Goal: Communication & Community: Answer question/provide support

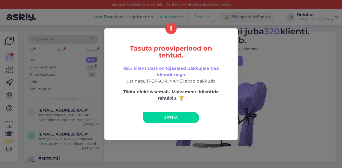
click at [186, 117] on link "Jätka" at bounding box center [171, 117] width 56 height 11
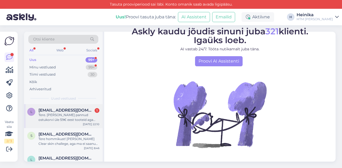
click at [79, 113] on div "Tere. [PERSON_NAME] pannud ostukorvi üle 59€ eest tooteid aga ikka programm soo…" at bounding box center [68, 118] width 61 height 10
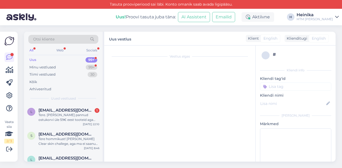
scroll to position [6, 0]
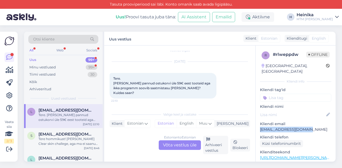
drag, startPoint x: 305, startPoint y: 124, endPoint x: 259, endPoint y: 125, distance: 45.9
click at [259, 125] on div "r # rlweppdw Offline [GEOGRAPHIC_DATA], [GEOGRAPHIC_DATA] Kliendi info Kliendi …" at bounding box center [295, 158] width 80 height 225
copy p "[EMAIL_ADDRESS][DOMAIN_NAME]"
click at [179, 146] on div "Estonian to Estonian Võta vestlus üle" at bounding box center [180, 146] width 42 height 10
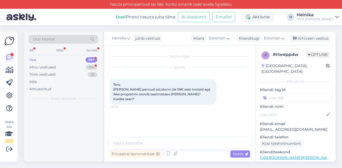
scroll to position [0, 0]
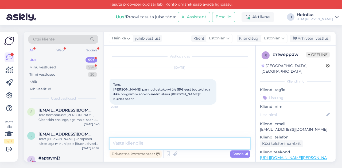
click at [181, 145] on textarea at bounding box center [179, 143] width 140 height 11
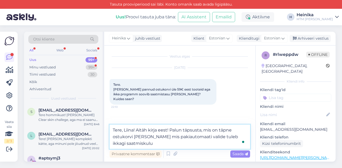
drag, startPoint x: 222, startPoint y: 137, endPoint x: 211, endPoint y: 137, distance: 10.7
click at [211, 137] on textarea "Tere, Liina! Aitäh kirja eest! Palun täpsusta, mis on täpne ostukorvi [PERSON_N…" at bounding box center [179, 137] width 140 height 24
click at [183, 146] on textarea "Tere, Liina! Aitäh kirja eest! Palun täpsusta, mis on täpne ostukorvi [PERSON_N…" at bounding box center [179, 137] width 140 height 24
drag, startPoint x: 202, startPoint y: 131, endPoint x: 183, endPoint y: 131, distance: 18.4
click at [183, 131] on textarea "Tere, Liina! Aitäh kirja eest! Palun täpsusta, mis on täpne ostukorvi [PERSON_N…" at bounding box center [179, 137] width 140 height 24
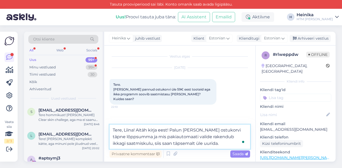
click at [153, 135] on textarea "Tere, Liina! Aitäh kirja eest! Palun [PERSON_NAME] ostukorvi täpne lõppsumma ja…" at bounding box center [179, 137] width 140 height 24
drag, startPoint x: 183, startPoint y: 144, endPoint x: 189, endPoint y: 144, distance: 6.2
click at [189, 144] on textarea "Tere, Liina! Aitäh kirja eest! Palun [PERSON_NAME] ostukorvi täpne lõppsumma [P…" at bounding box center [179, 137] width 140 height 24
click at [195, 145] on textarea "Tere, Liina! Aitäh kirja eest! Palun [PERSON_NAME] ostukorvi täpne lõppsumma [P…" at bounding box center [179, 137] width 140 height 24
click at [169, 130] on textarea "Tere, Liina! Aitäh kirja eest! Palun [PERSON_NAME] ostukorvi täpne lõppsumma [P…" at bounding box center [179, 137] width 140 height 24
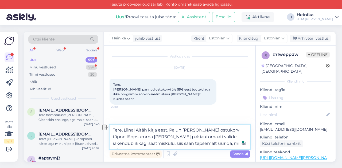
drag, startPoint x: 219, startPoint y: 145, endPoint x: 209, endPoint y: 145, distance: 9.4
click at [209, 145] on textarea "Tere, Liina! Aitäh kirja eest. Palun [PERSON_NAME] ostukorvi täpne lõppsumma [P…" at bounding box center [179, 137] width 140 height 24
click at [219, 145] on textarea "Tere, Liina! Aitäh kirja eest. Palun [PERSON_NAME] ostukorvi täpne lõppsumma [P…" at bounding box center [179, 137] width 140 height 24
click at [183, 144] on textarea "Tere, Liina! Aitäh kirja eest. Palun [PERSON_NAME] ostukorvi täpne lõppsumma [P…" at bounding box center [179, 137] width 140 height 24
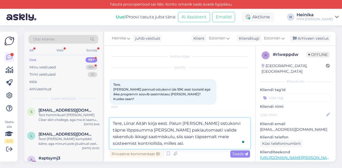
click at [232, 138] on textarea "Tere, Liina! Aitäh kirja eest. Palun [PERSON_NAME] ostukorvi täpne lõppsumma [P…" at bounding box center [179, 133] width 140 height 31
click at [177, 145] on textarea "Tere, Liina! Aitäh kirja eest. Palun [PERSON_NAME] ostukorvi täpne lõppsumma [P…" at bounding box center [179, 133] width 140 height 31
type textarea "Tere, Liina! Aitäh kirja eest. Palun [PERSON_NAME] ostukorvi täpne lõppsumma [P…"
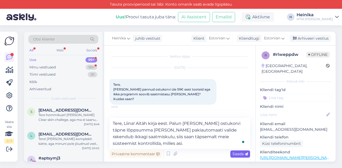
click at [237, 155] on span "Saada" at bounding box center [239, 154] width 15 height 5
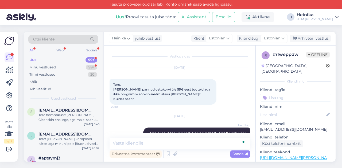
scroll to position [26, 0]
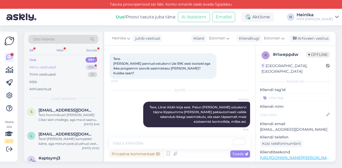
click at [65, 67] on div "Minu vestlused 99+" at bounding box center [63, 67] width 70 height 7
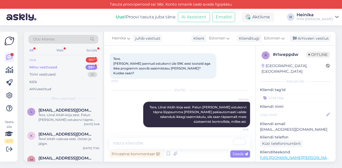
click at [65, 61] on div "Uus 99+" at bounding box center [63, 59] width 70 height 7
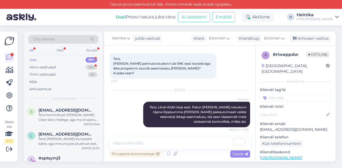
scroll to position [54, 0]
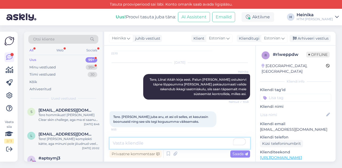
click at [184, 144] on textarea "To enrich screen reader interactions, please activate Accessibility in Grammarl…" at bounding box center [179, 143] width 140 height 11
click at [129, 144] on textarea "Jaa, nii on." at bounding box center [179, 143] width 140 height 11
click at [161, 146] on textarea "Jaa, nii paraku on." at bounding box center [179, 143] width 140 height 11
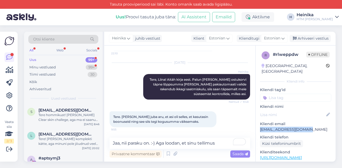
drag, startPoint x: 291, startPoint y: 125, endPoint x: 259, endPoint y: 126, distance: 32.1
click at [259, 126] on div "r # rlweppdw Offline [GEOGRAPHIC_DATA], [GEOGRAPHIC_DATA] Kliendi info Kliendi …" at bounding box center [295, 158] width 80 height 225
copy p "[EMAIL_ADDRESS][DOMAIN_NAME]"
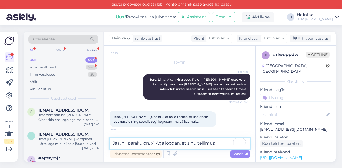
click at [167, 146] on textarea "Jaa, nii paraku on. :-) Aga loodan, et sinu tellimus" at bounding box center [179, 143] width 140 height 11
drag, startPoint x: 157, startPoint y: 144, endPoint x: 224, endPoint y: 145, distance: 67.3
click at [224, 145] on textarea "Jaa, nii paraku on. :-) Aga loodan, et sinu tellimus" at bounding box center [179, 143] width 140 height 11
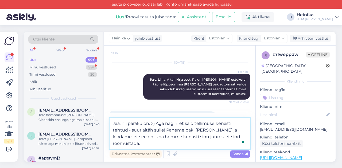
click at [157, 124] on textarea "Jaa, nii paraku on. :-) Aga nägin, et said tellimuse kenasti tehtud - suur aitä…" at bounding box center [179, 133] width 140 height 31
click at [186, 124] on textarea "Jaa, nii paraku on. :-) Aga nägin, et said tellimuse kenasti tehtud - suur aitä…" at bounding box center [179, 133] width 140 height 31
click at [248, 136] on textarea "Jaa, nii paraku on. :-) Aga nägin, et sa said tellimuse kenasti tehtud - suur a…" at bounding box center [179, 133] width 140 height 31
type textarea "Jaa, nii paraku on. :-) Aga nägin, et sa said tellimuse kenasti tehtud - suur a…"
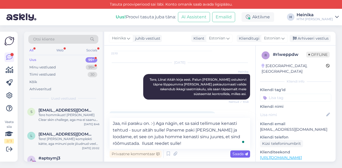
click at [242, 153] on span "Saada" at bounding box center [239, 154] width 15 height 5
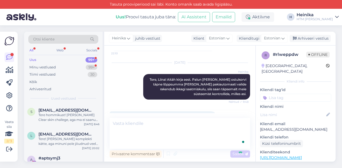
scroll to position [91, 0]
